Goal: Check status: Check status

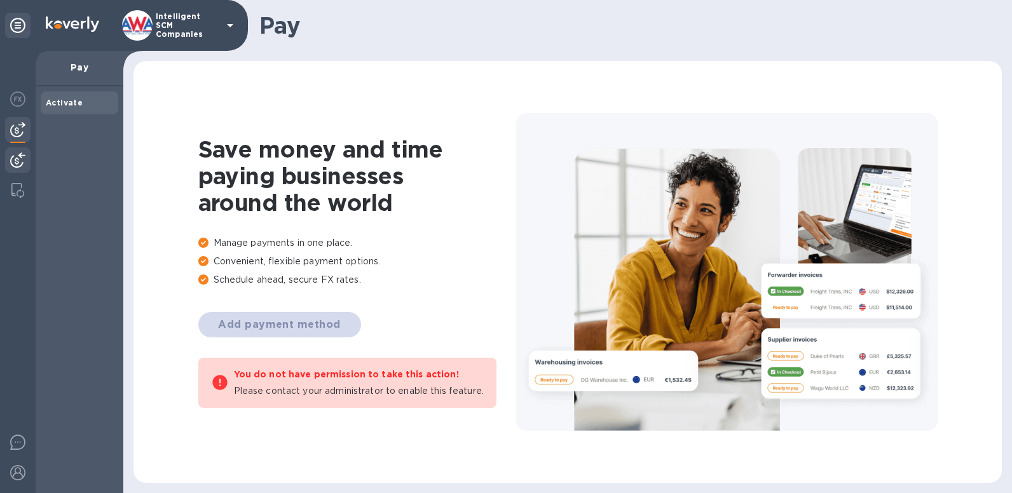
click at [18, 162] on img at bounding box center [17, 160] width 15 height 15
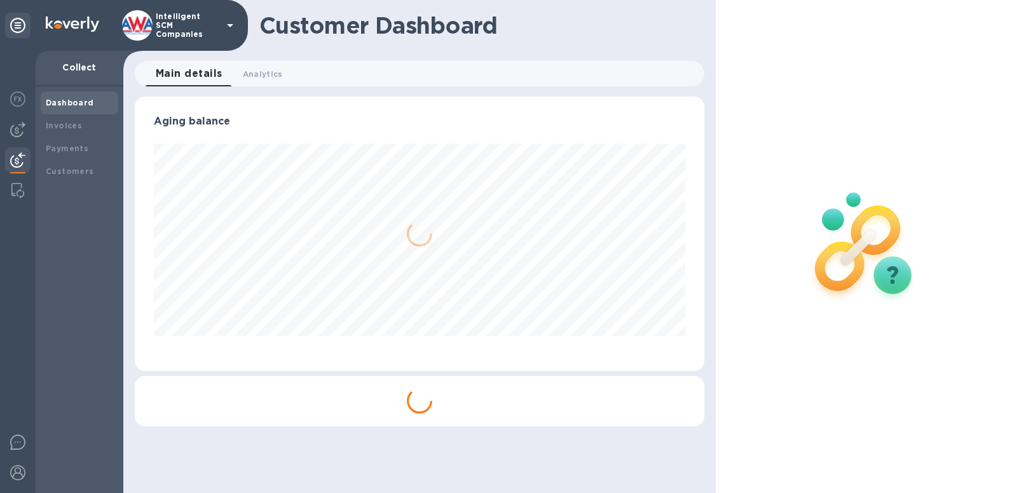
scroll to position [275, 569]
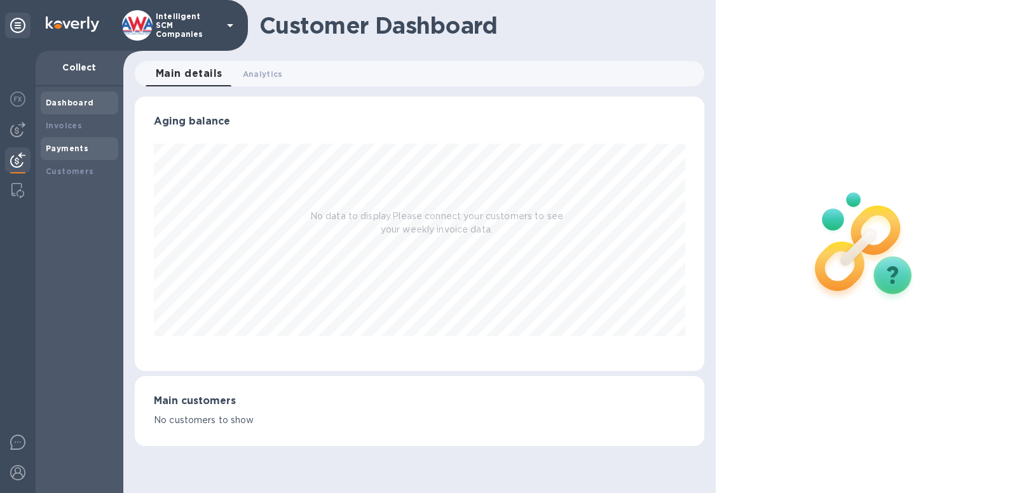
click at [67, 153] on div "Payments" at bounding box center [79, 148] width 67 height 13
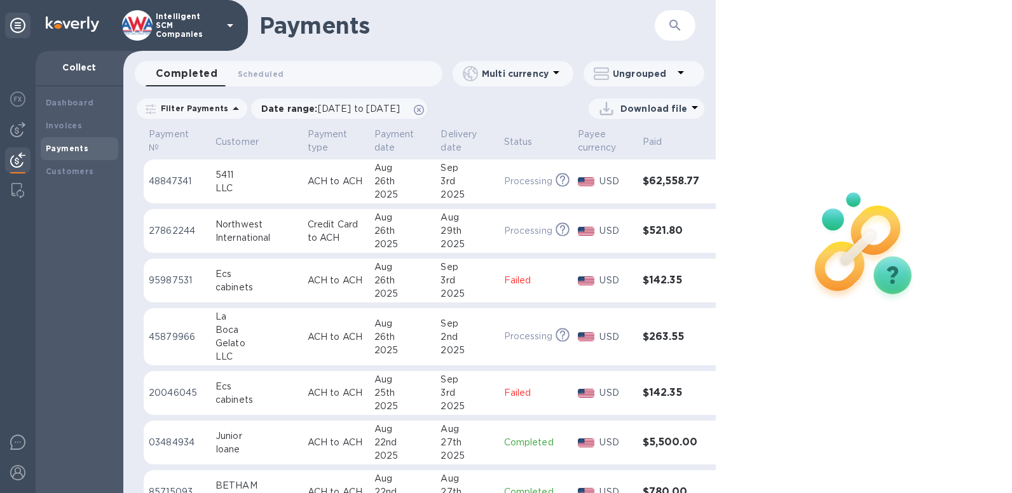
scroll to position [106, 0]
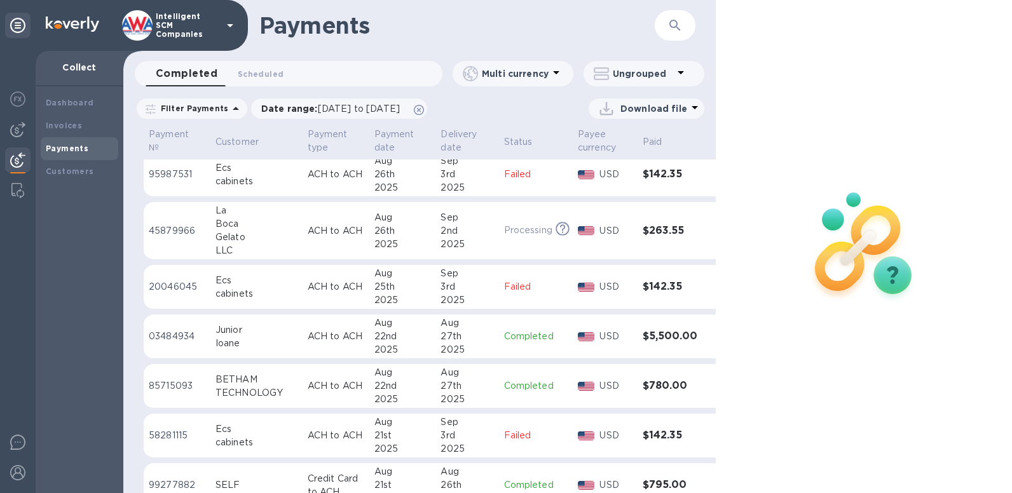
click at [647, 480] on h3 "$795.00" at bounding box center [671, 485] width 57 height 12
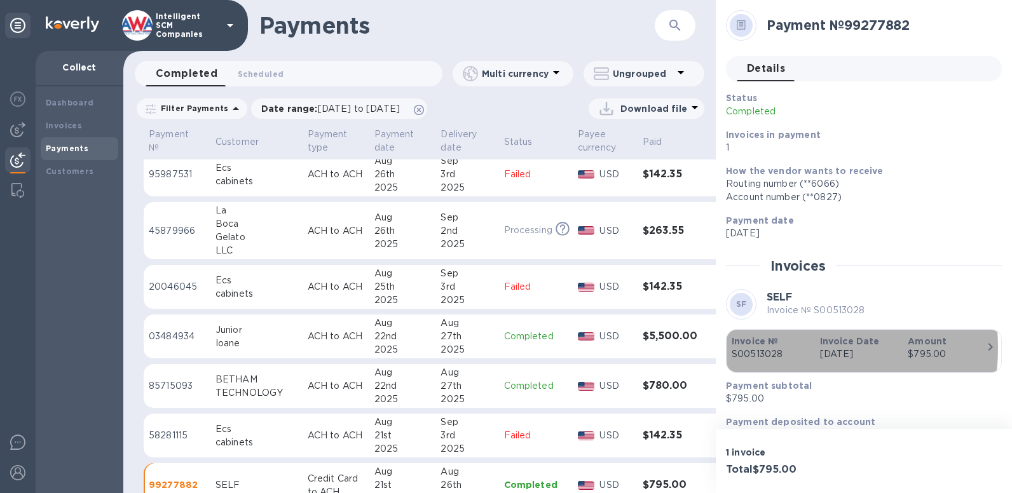
click at [773, 348] on p "S00513028" at bounding box center [771, 354] width 78 height 13
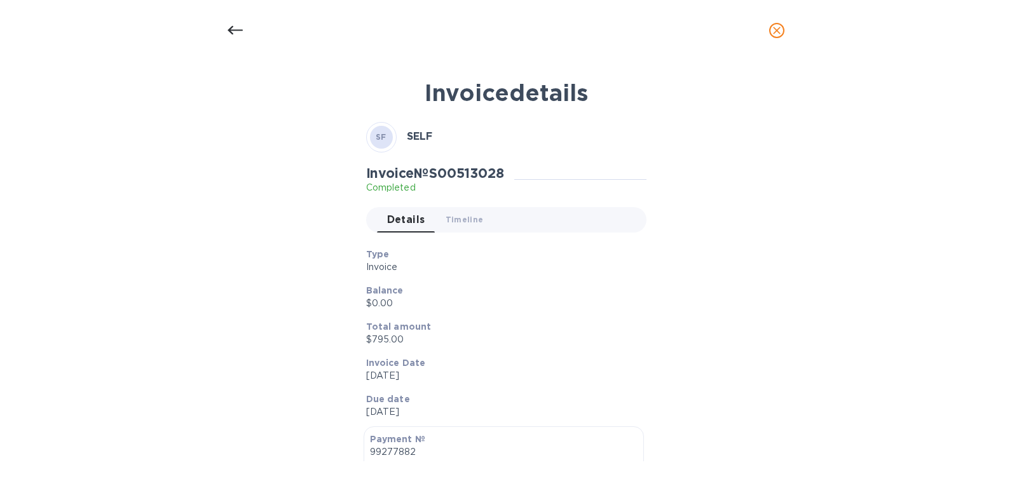
click at [476, 169] on h2 "Invoice № S00513028" at bounding box center [435, 173] width 138 height 16
copy h2 "S00513028"
